Goal: Obtain resource: Obtain resource

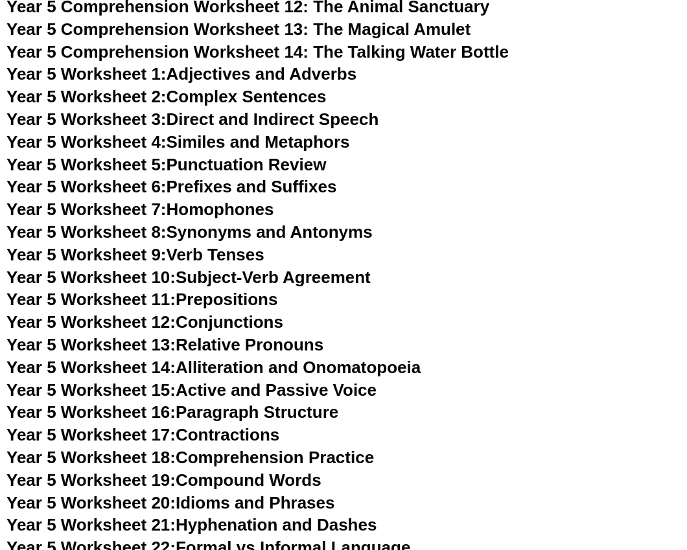
scroll to position [6453, 0]
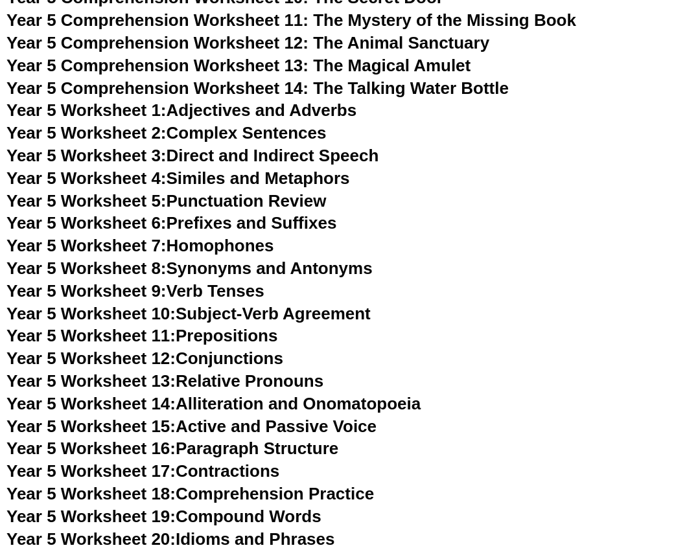
click at [147, 339] on span "Year 5 Worksheet 11:" at bounding box center [90, 335] width 169 height 19
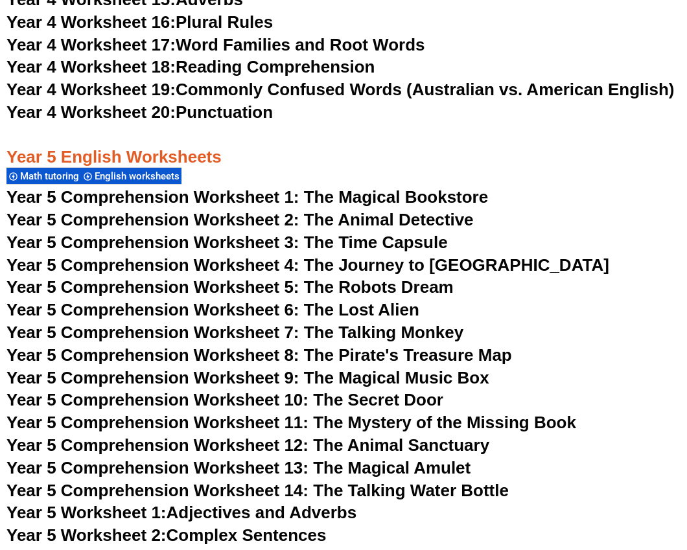
scroll to position [6065, 0]
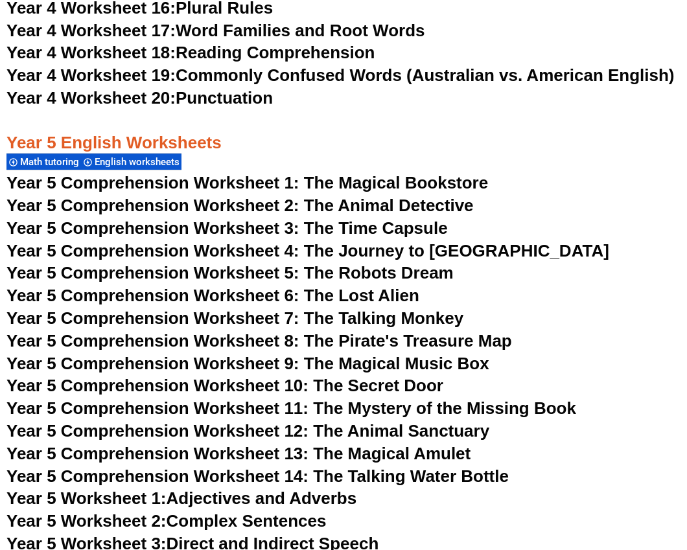
click at [392, 180] on span "Year 5 Comprehension Worksheet 1: The Magical Bookstore" at bounding box center [246, 182] width 481 height 19
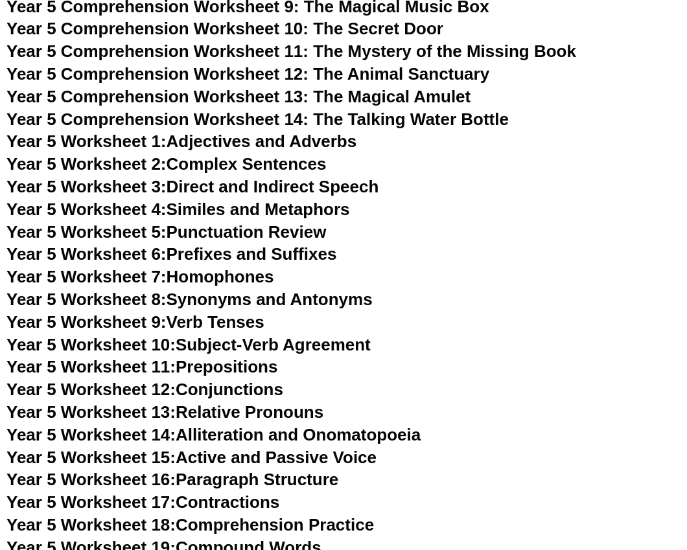
scroll to position [6428, 0]
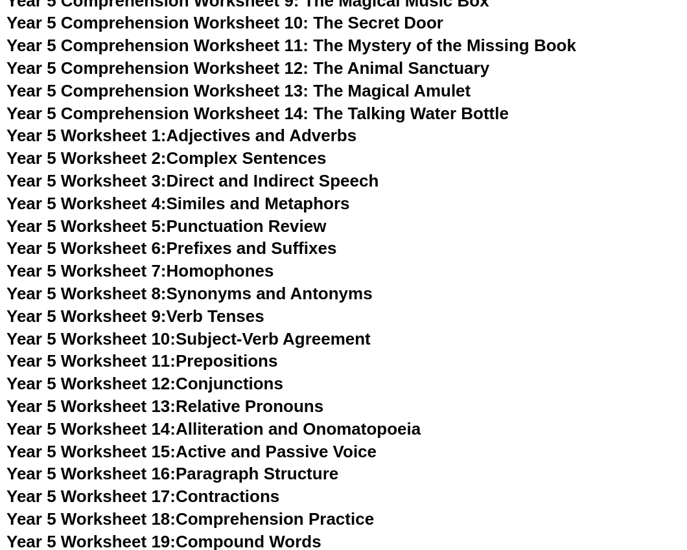
click at [256, 382] on link "Year 5 Worksheet 12: Conjunctions" at bounding box center [144, 383] width 277 height 19
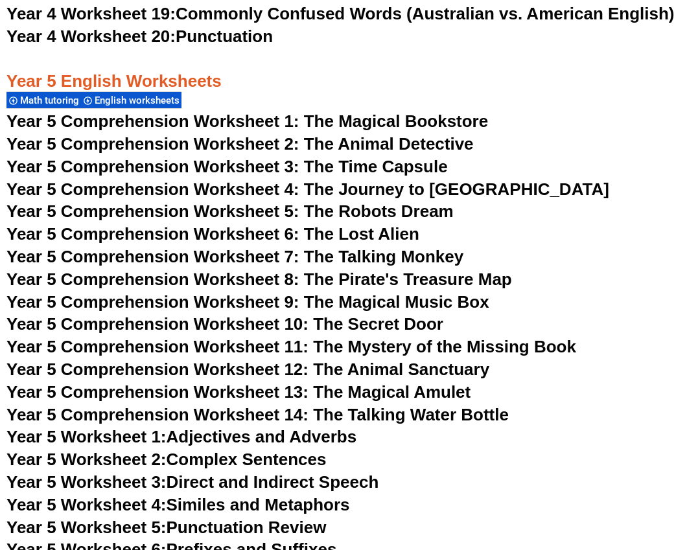
scroll to position [6138, 0]
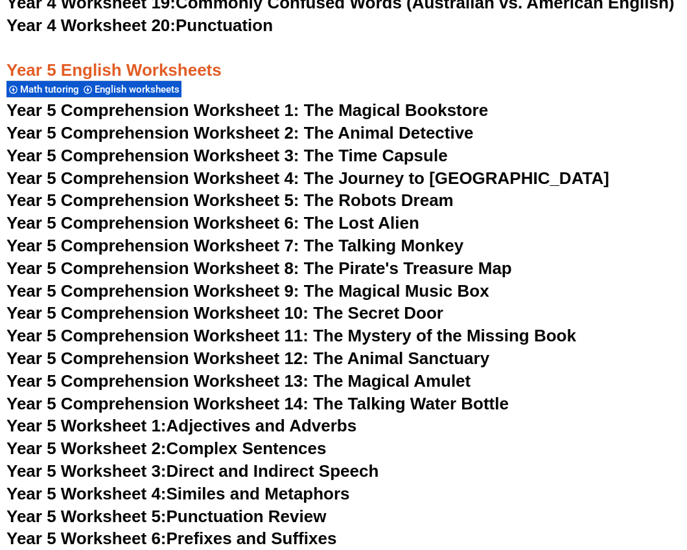
click at [415, 133] on span "Year 5 Comprehension Worksheet 2: The Animal Detective" at bounding box center [239, 132] width 467 height 19
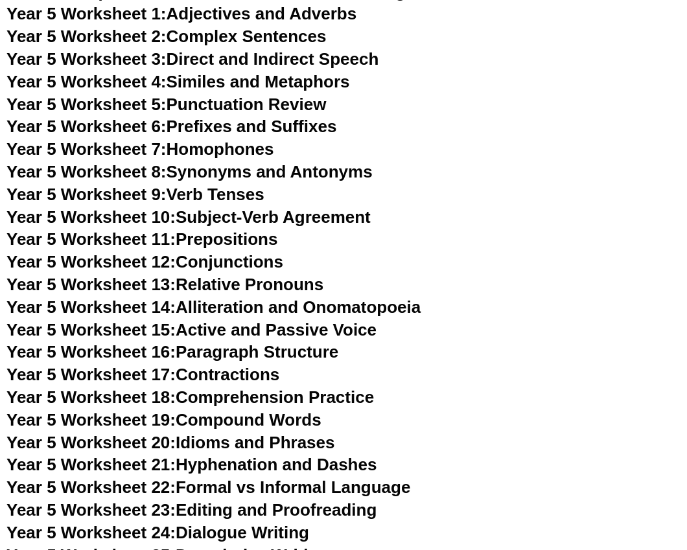
scroll to position [6551, 0]
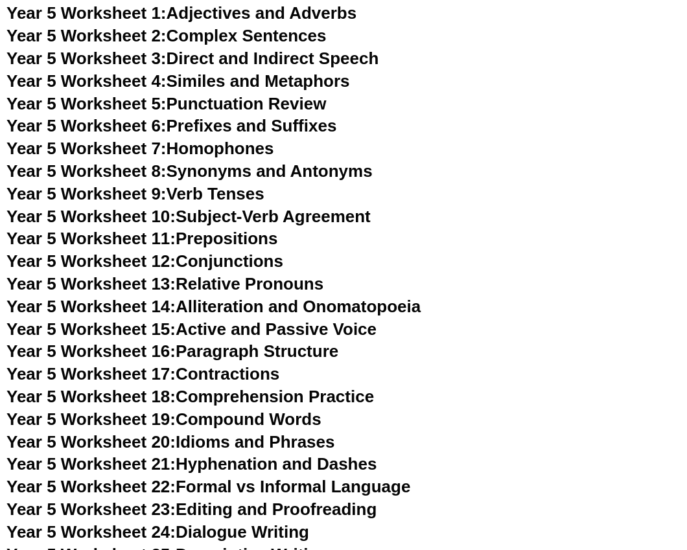
click at [282, 282] on link "Year 5 Worksheet 13: Relative Pronouns" at bounding box center [164, 283] width 317 height 19
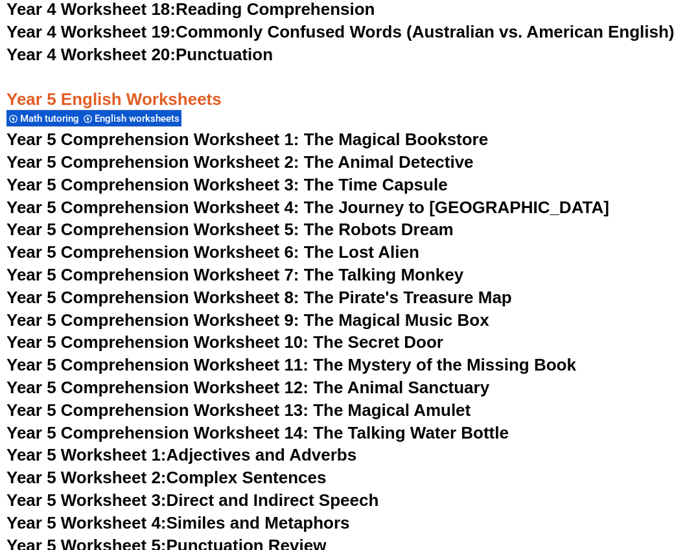
scroll to position [6099, 0]
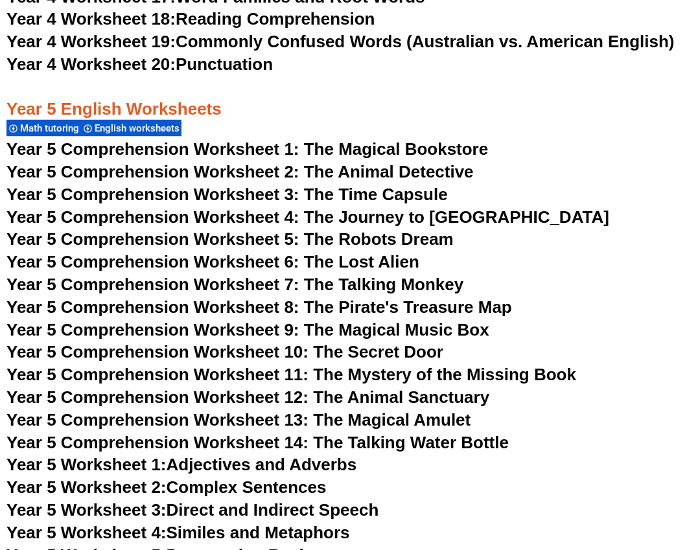
click at [376, 199] on span "Year 5 Comprehension Worksheet 3: The Time Capsule" at bounding box center [226, 194] width 441 height 19
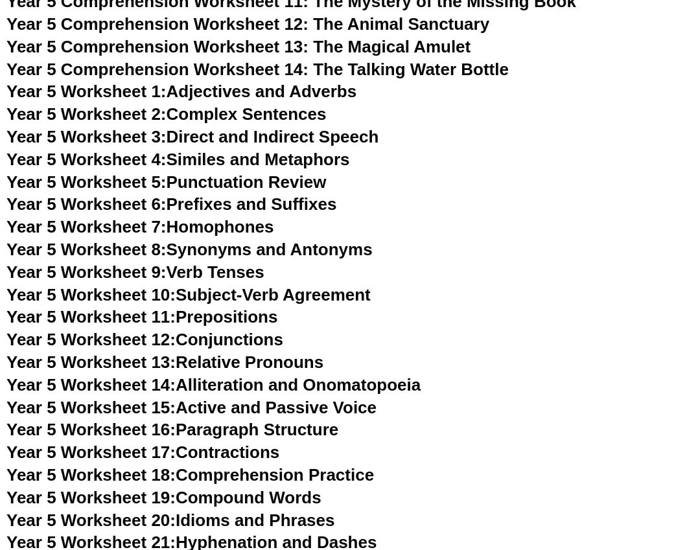
scroll to position [6493, 0]
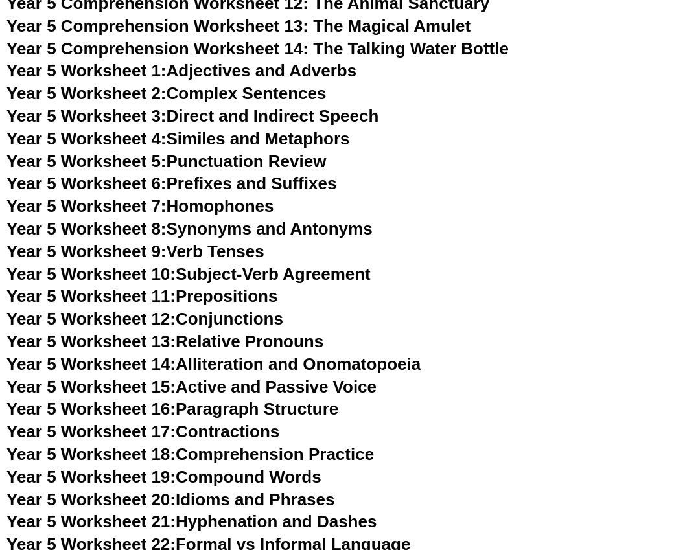
click at [280, 361] on link "Year 5 Worksheet 14: Alliteration and Onomatopoeia" at bounding box center [213, 363] width 414 height 19
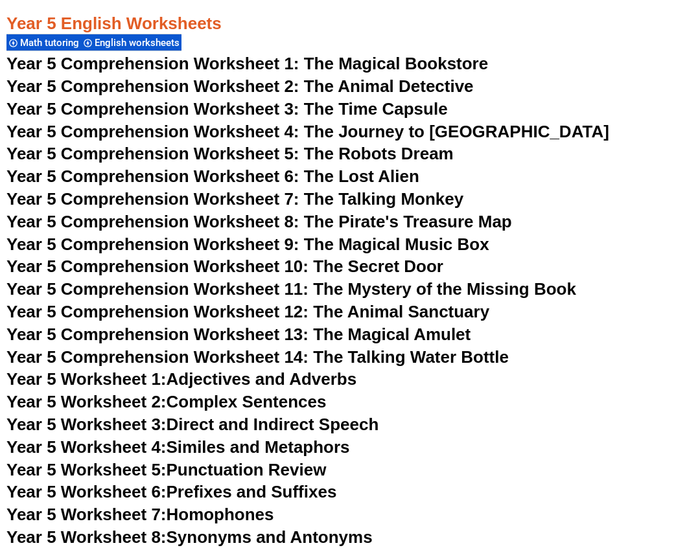
scroll to position [6165, 0]
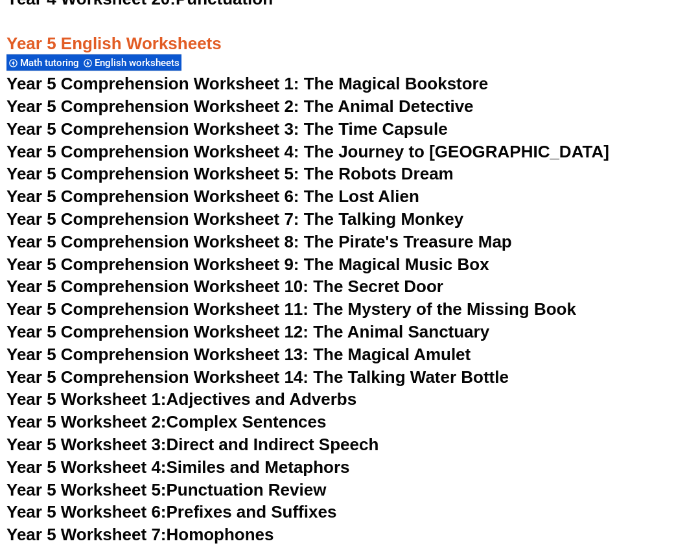
click at [389, 151] on span "Year 5 Comprehension Worksheet 4: The Journey to [GEOGRAPHIC_DATA]" at bounding box center [307, 151] width 602 height 19
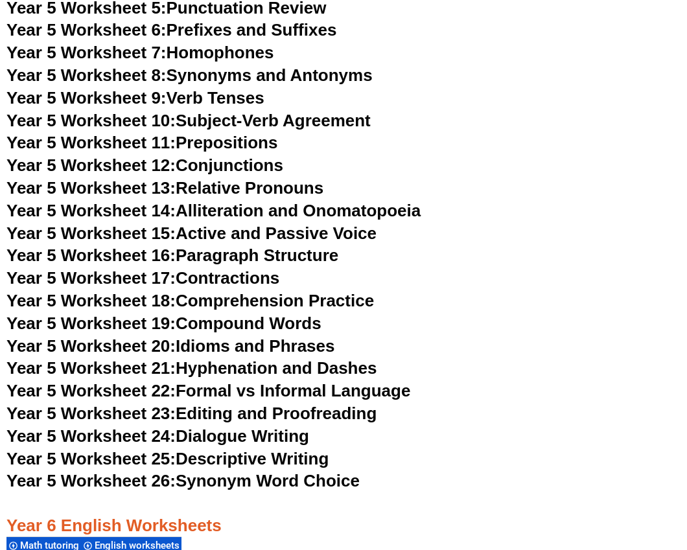
scroll to position [6656, 0]
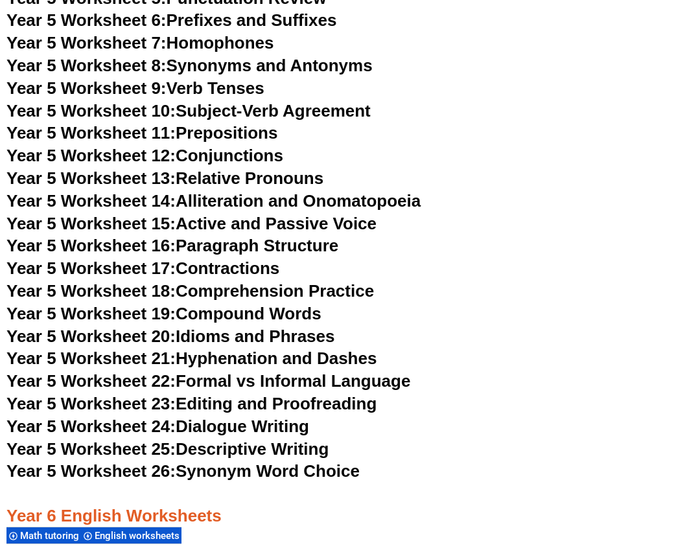
click at [216, 220] on link "Year 5 Worksheet 15: Active and Passive Voice" at bounding box center [191, 223] width 370 height 19
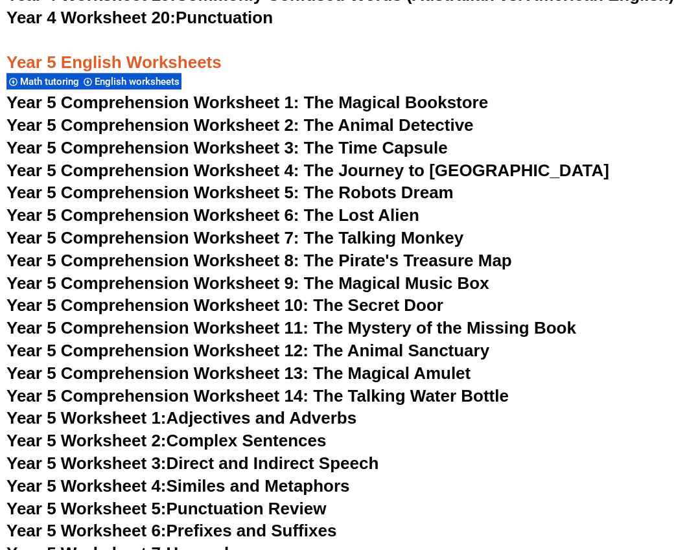
scroll to position [6143, 0]
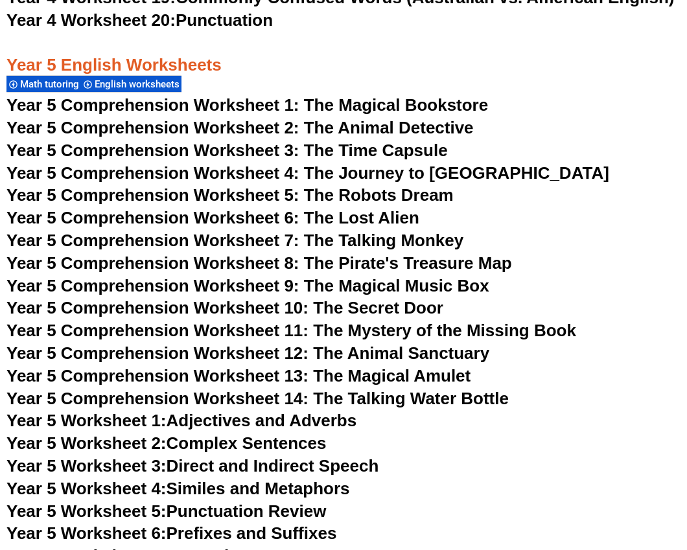
click at [399, 197] on span "Year 5 Comprehension Worksheet 5: The Robots Dream" at bounding box center [229, 194] width 447 height 19
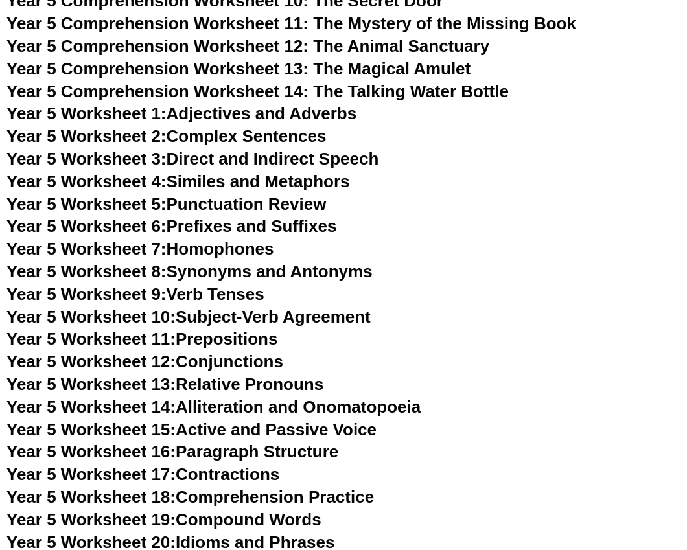
scroll to position [6494, 0]
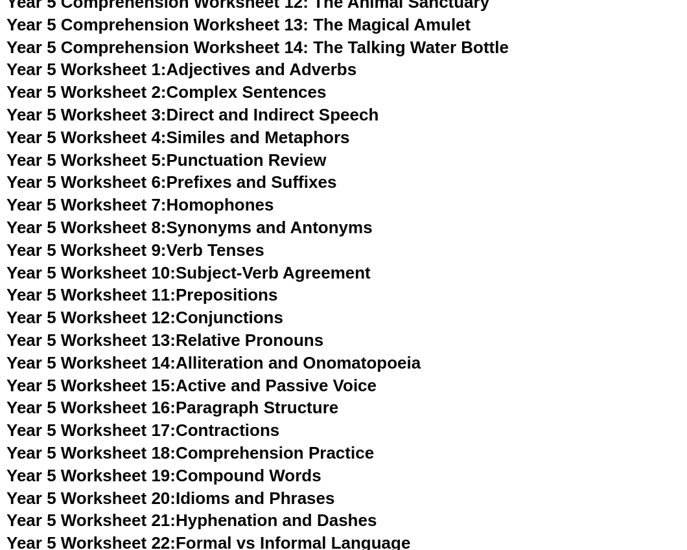
click at [264, 411] on link "Year 5 Worksheet 16: Paragraph Structure" at bounding box center [172, 407] width 332 height 19
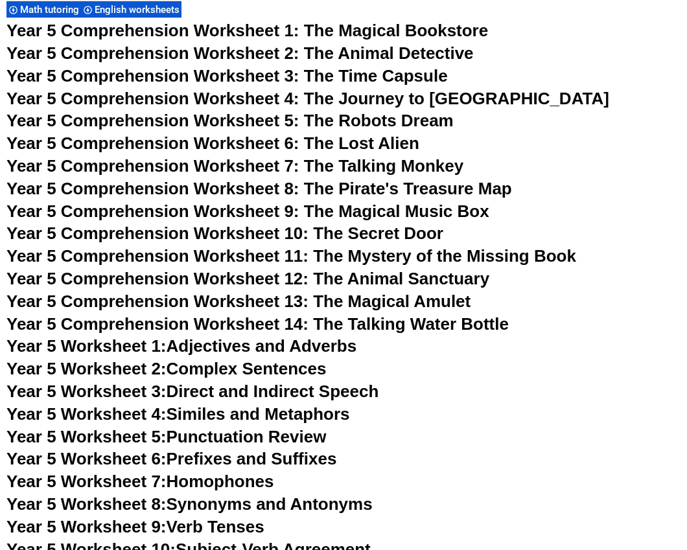
scroll to position [6209, 0]
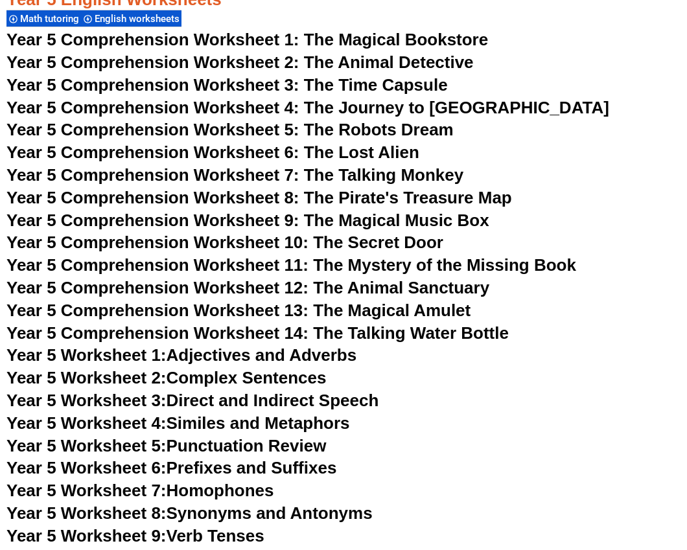
click at [400, 155] on span "Year 5 Comprehension Worksheet 6: The Lost Alien" at bounding box center [212, 151] width 413 height 19
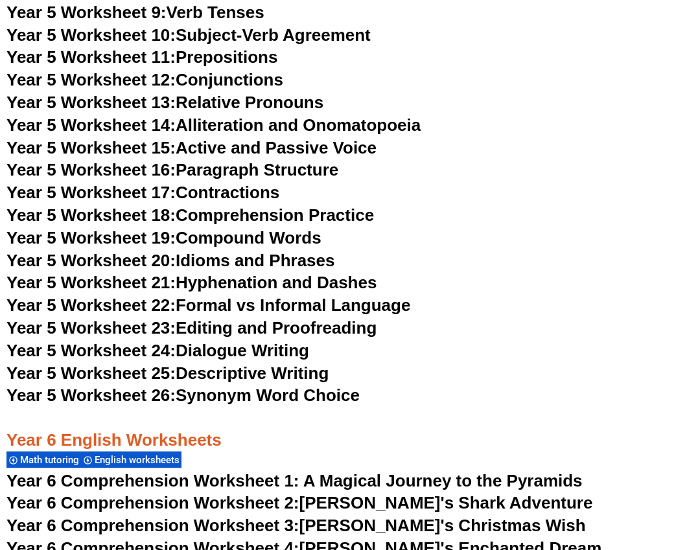
scroll to position [6738, 0]
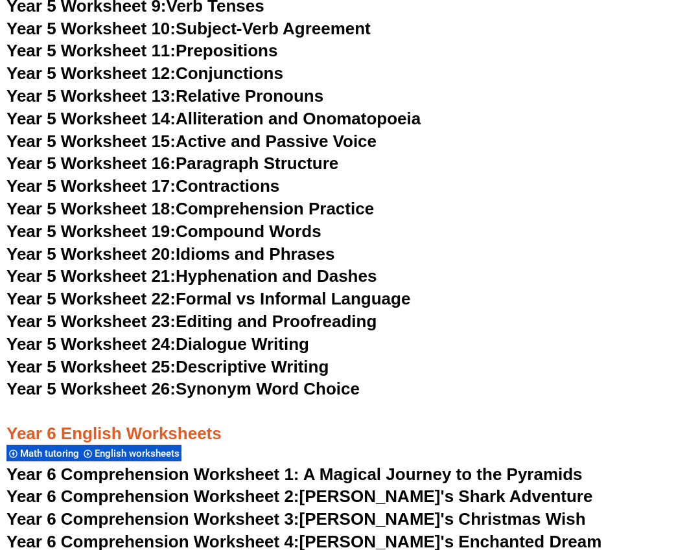
click at [321, 301] on link "Year 5 Worksheet 22: Formal vs Informal Language" at bounding box center [208, 298] width 404 height 19
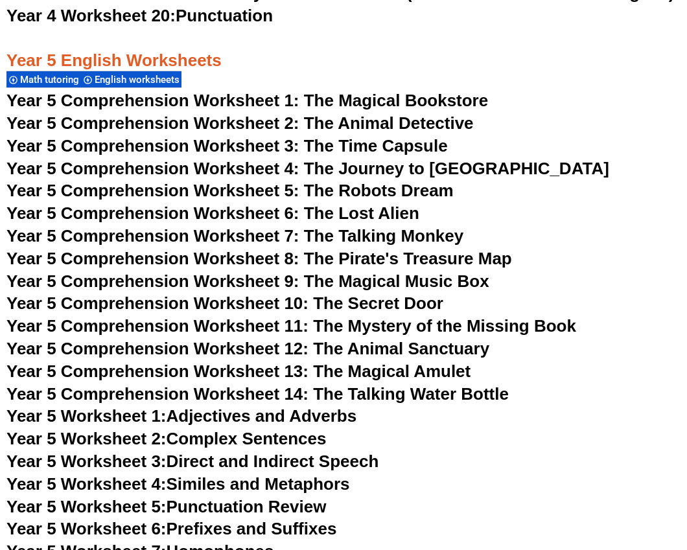
scroll to position [6145, 0]
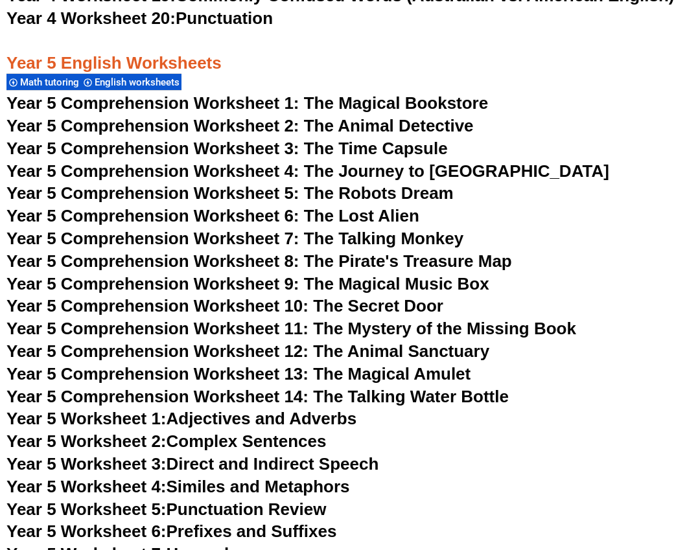
click at [400, 236] on span "Year 5 Comprehension Worksheet 7: The Talking Monkey" at bounding box center [234, 238] width 457 height 19
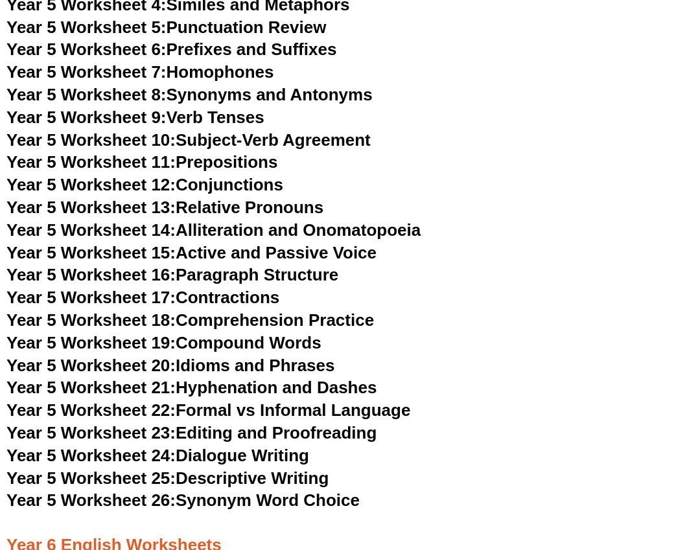
scroll to position [6648, 0]
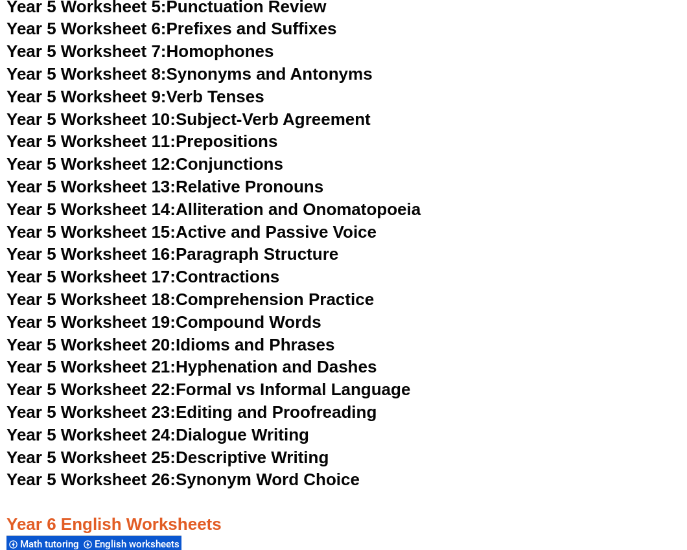
click at [314, 408] on link "Year 5 Worksheet 23: Editing and Proofreading" at bounding box center [191, 411] width 370 height 19
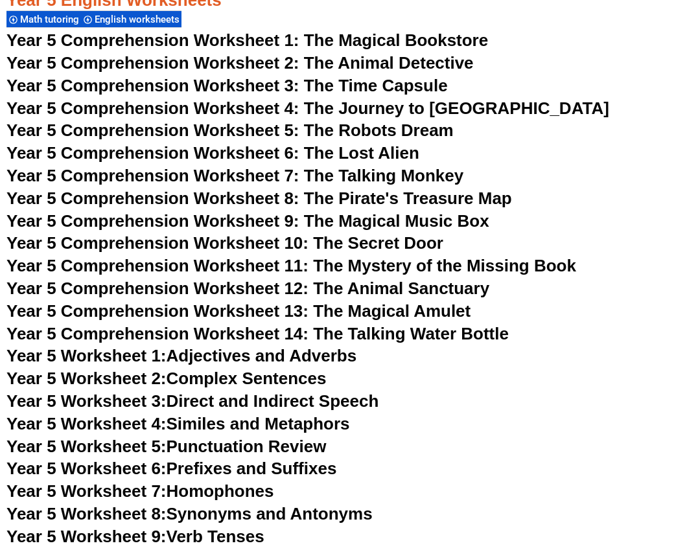
scroll to position [6177, 0]
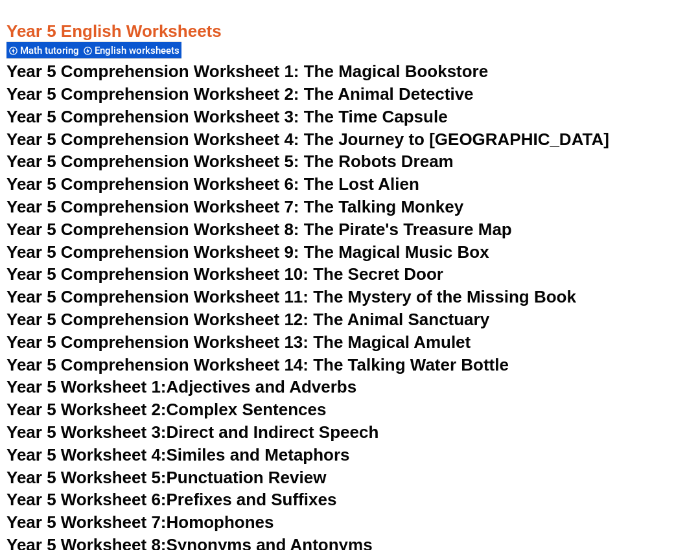
click at [396, 226] on span "Year 5 Comprehension Worksheet 8: The Pirate's Treasure Map" at bounding box center [258, 229] width 505 height 19
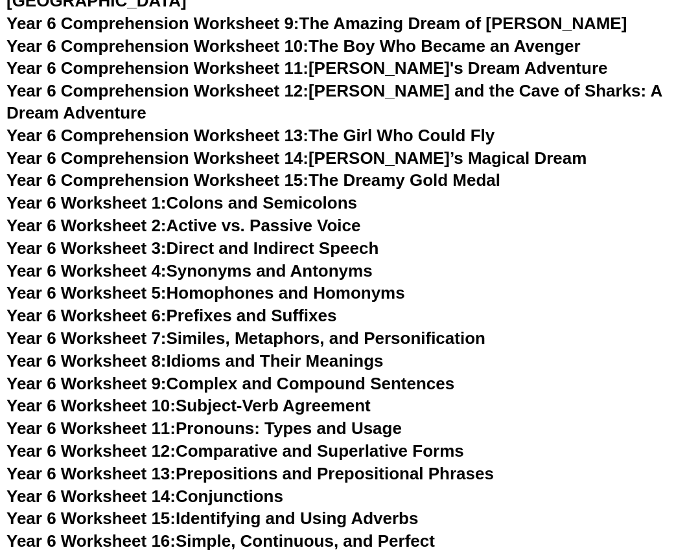
scroll to position [7298, 0]
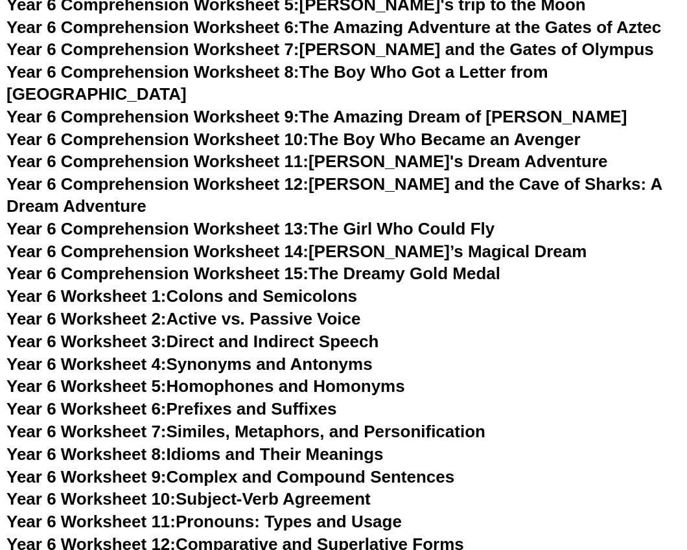
click at [302, 309] on link "Year 6 Worksheet 2: Active vs. Passive Voice" at bounding box center [183, 318] width 354 height 19
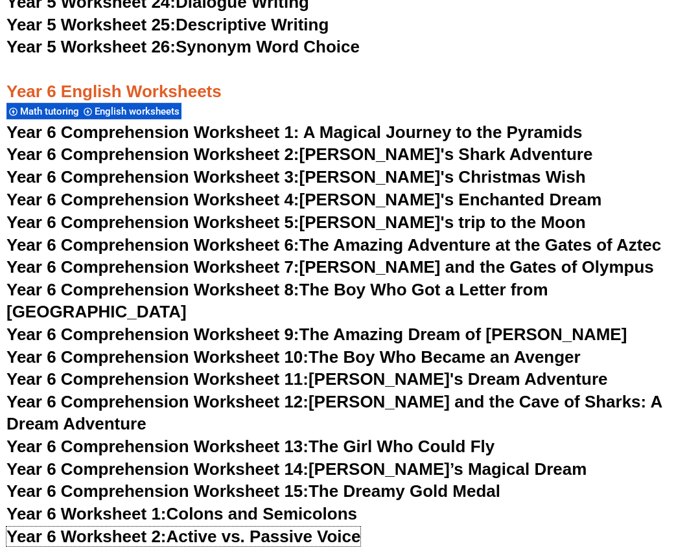
scroll to position [7081, 0]
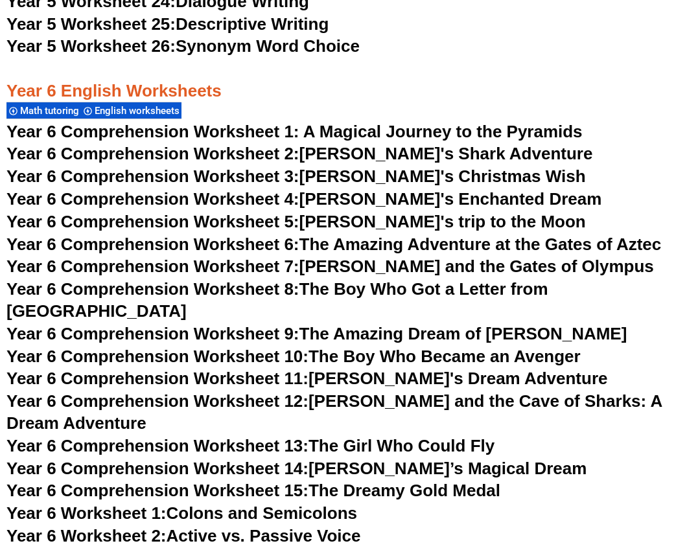
click at [450, 130] on span "Year 6 Comprehension Worksheet 1: A Magical Journey to the Pyramids" at bounding box center [294, 131] width 576 height 19
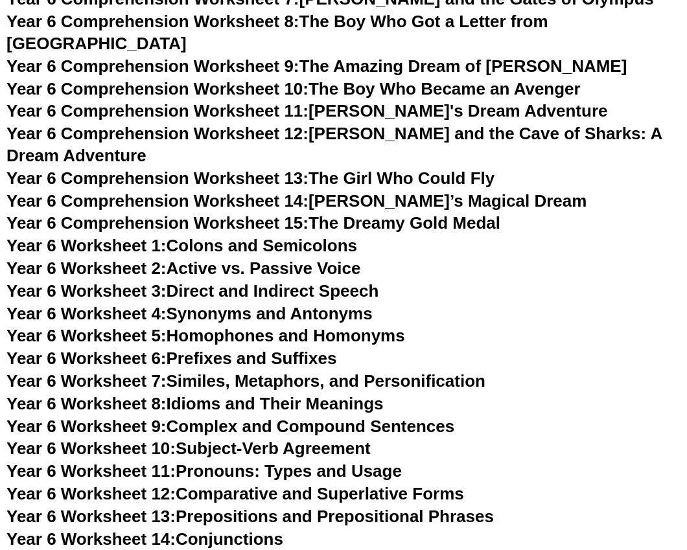
scroll to position [7409, 0]
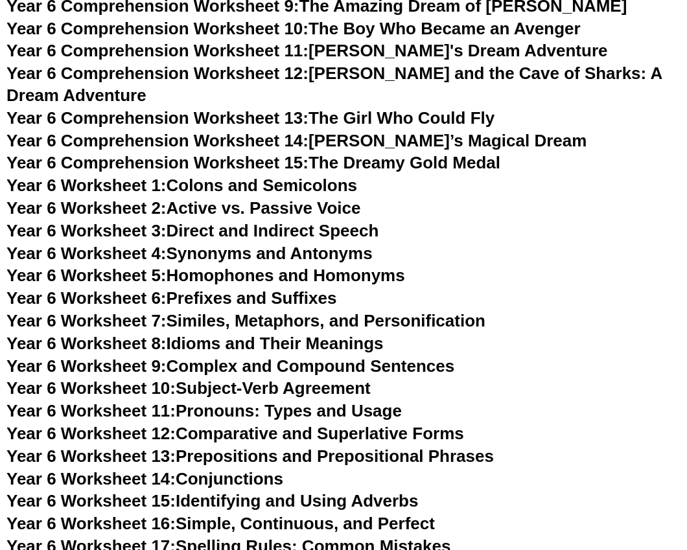
click at [313, 221] on link "Year 6 Worksheet 3: Direct and Indirect Speech" at bounding box center [192, 230] width 372 height 19
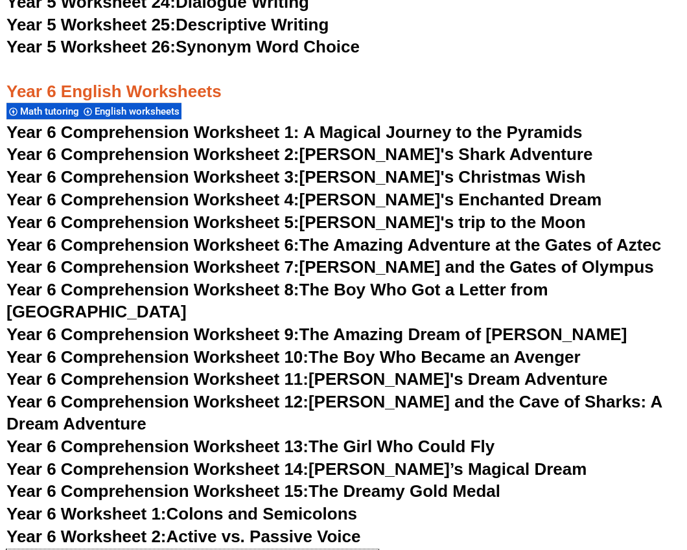
scroll to position [7071, 0]
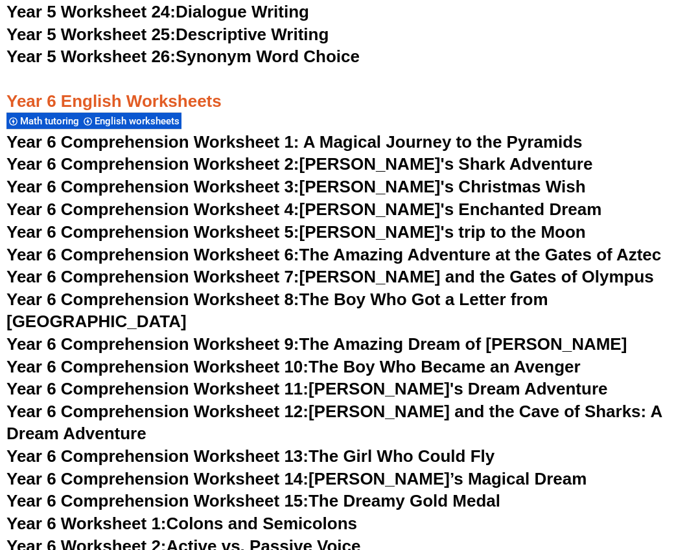
click at [411, 165] on link "Year 6 Comprehension Worksheet 2: [PERSON_NAME]'s Shark Adventure" at bounding box center [298, 163] width 585 height 19
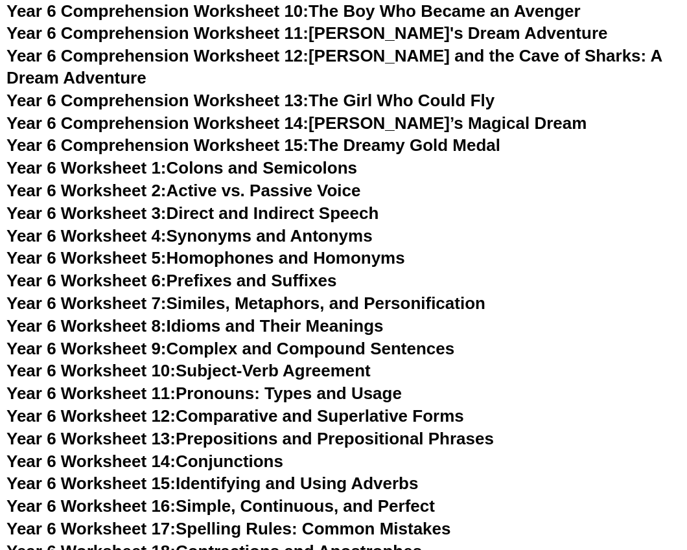
scroll to position [7431, 0]
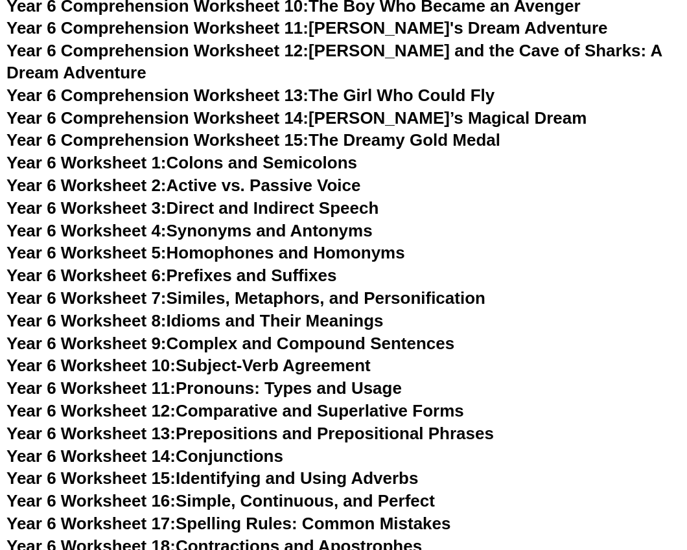
click at [280, 311] on link "Year 6 Worksheet 8: Idioms and Their Meanings" at bounding box center [194, 320] width 376 height 19
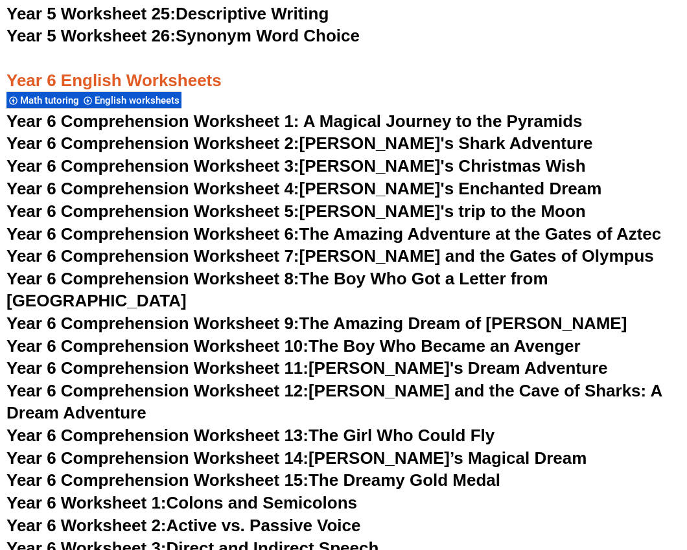
scroll to position [7093, 0]
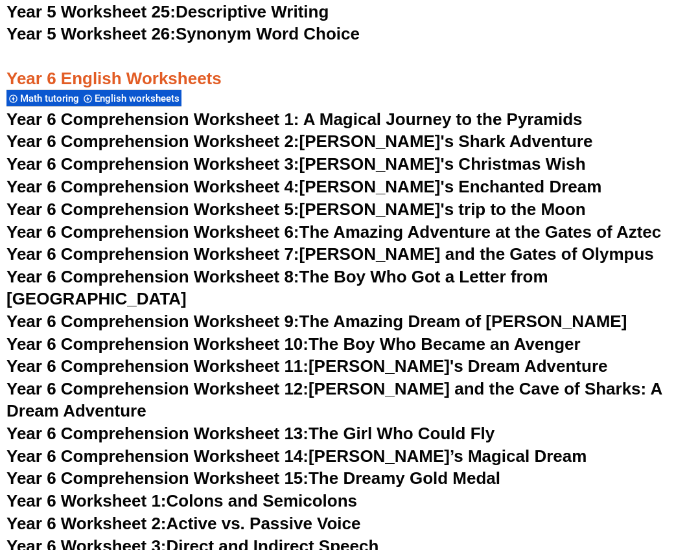
click at [394, 168] on link "Year 6 Comprehension Worksheet 3: [PERSON_NAME]'s Christmas Wish" at bounding box center [295, 163] width 579 height 19
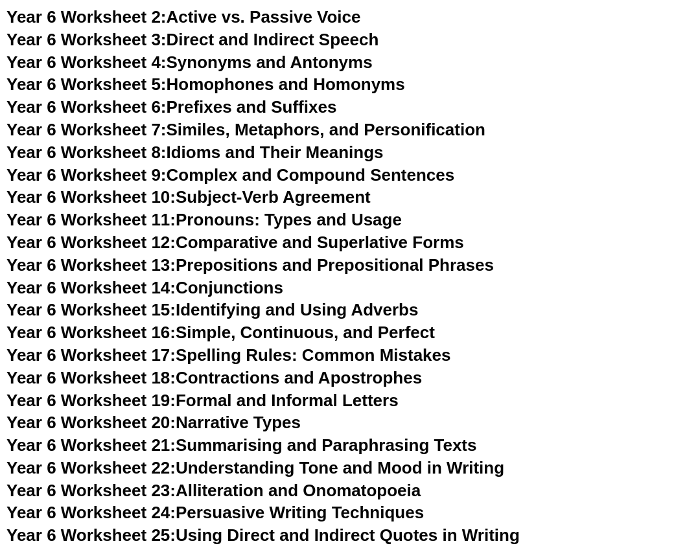
scroll to position [7574, 0]
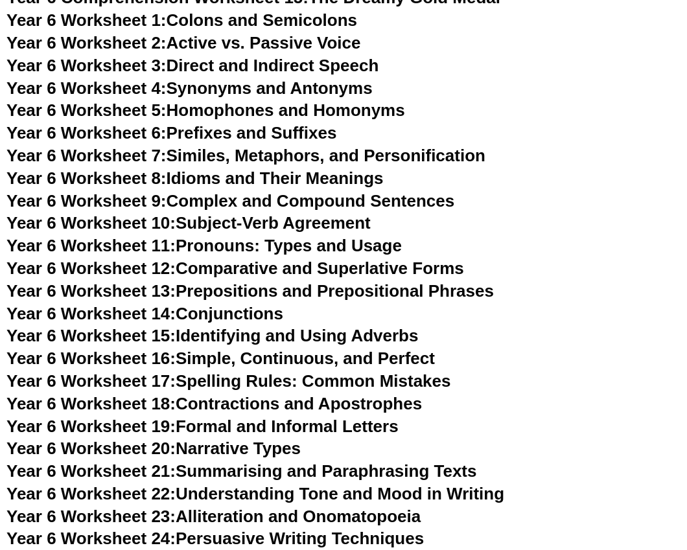
click at [321, 258] on link "Year 6 Worksheet 12: Comparative and Superlative Forms" at bounding box center [234, 267] width 457 height 19
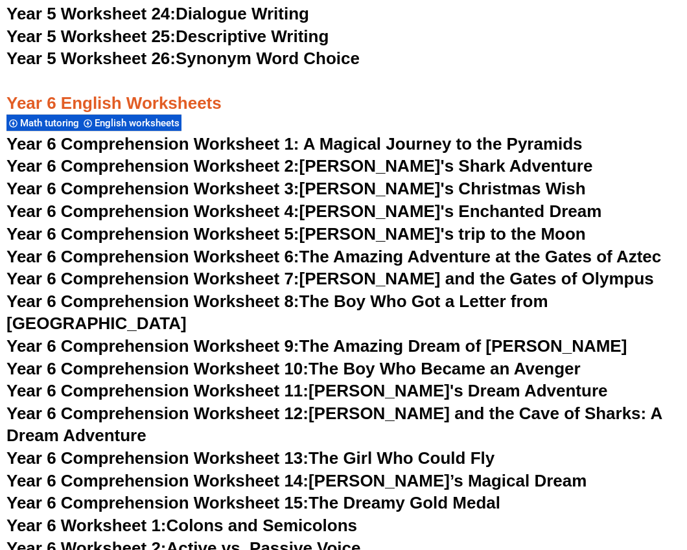
scroll to position [7071, 0]
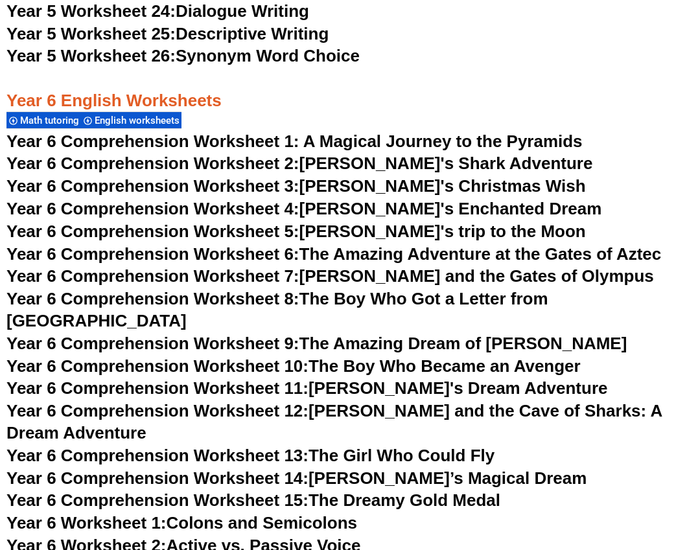
click at [366, 212] on link "Year 6 Comprehension Worksheet 4: [PERSON_NAME]'s Enchanted Dream" at bounding box center [303, 208] width 595 height 19
